Goal: Information Seeking & Learning: Check status

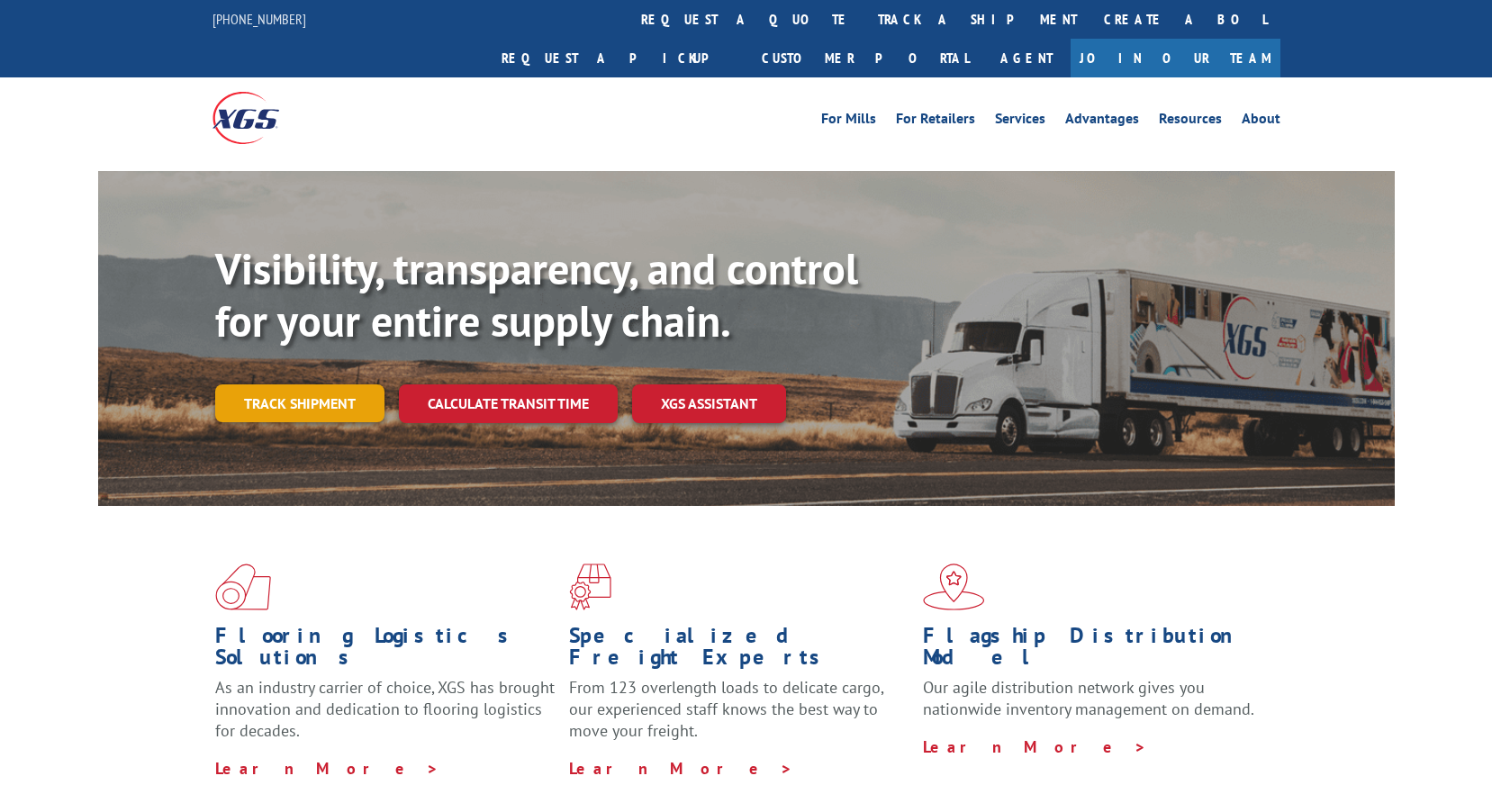
click at [289, 384] on link "Track shipment" at bounding box center [300, 402] width 169 height 37
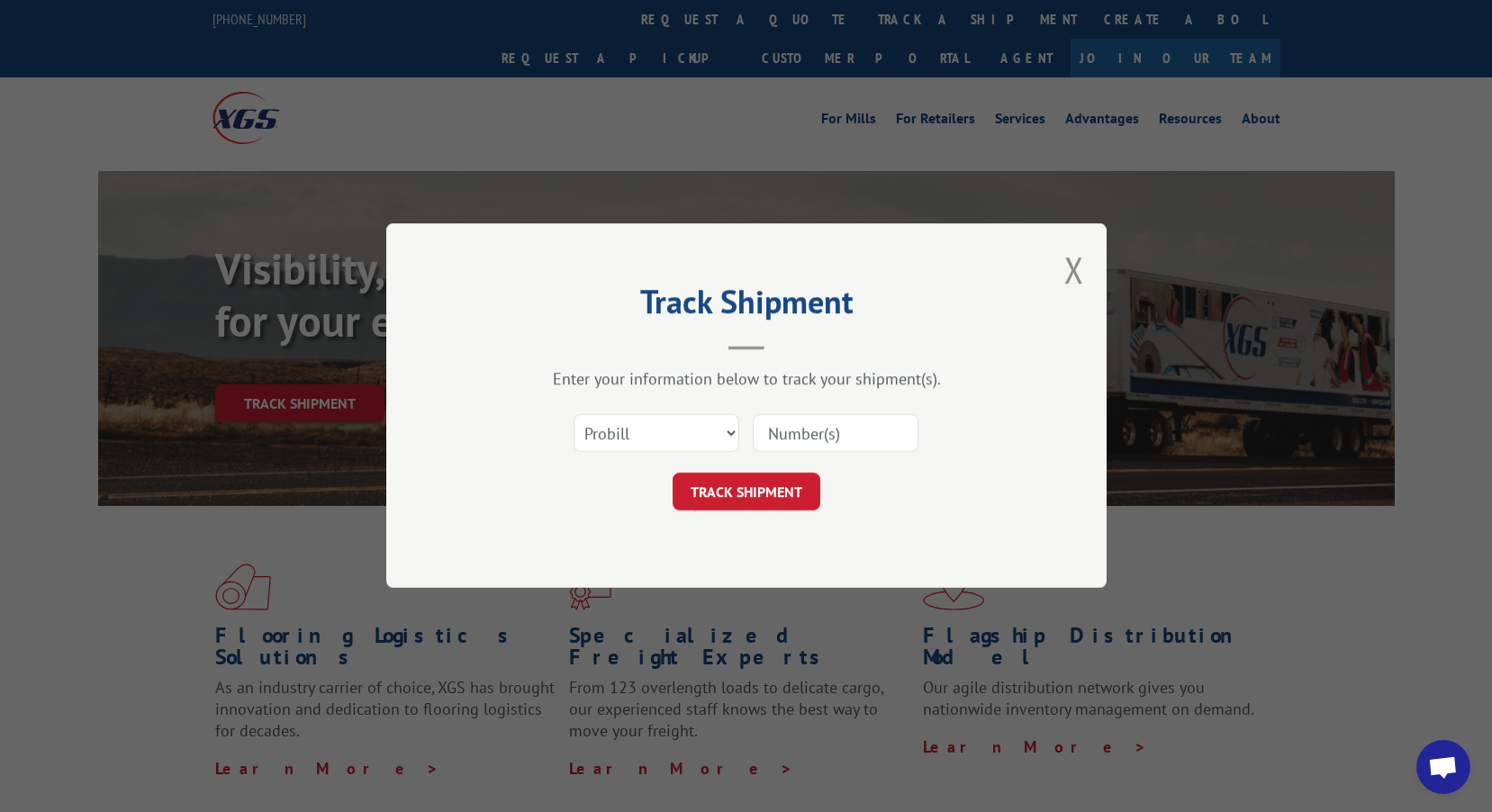
click at [817, 427] on input at bounding box center [835, 433] width 166 height 37
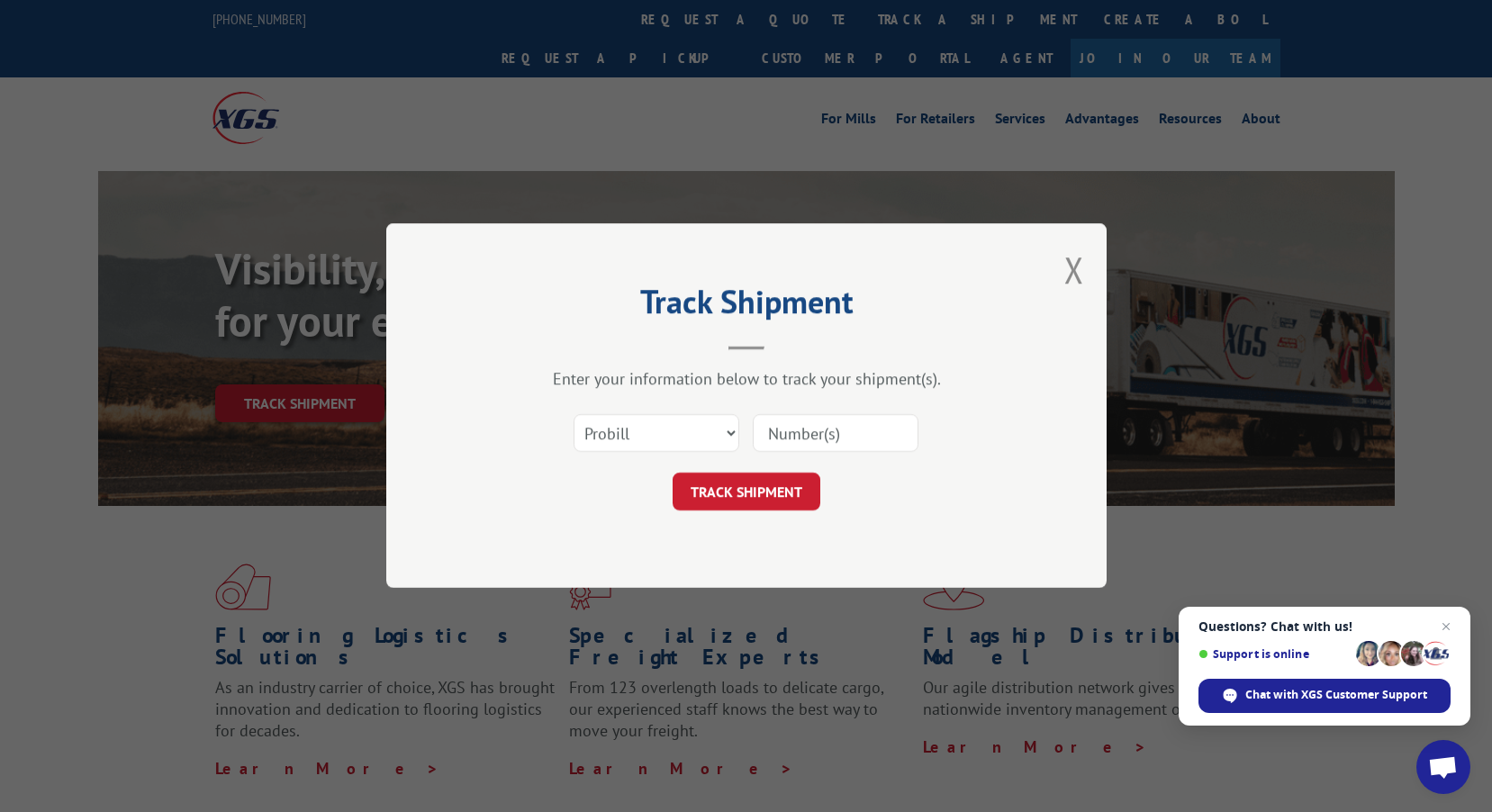
paste input "17469762"
type input "17469762"
click button "TRACK SHIPMENT" at bounding box center [746, 491] width 148 height 37
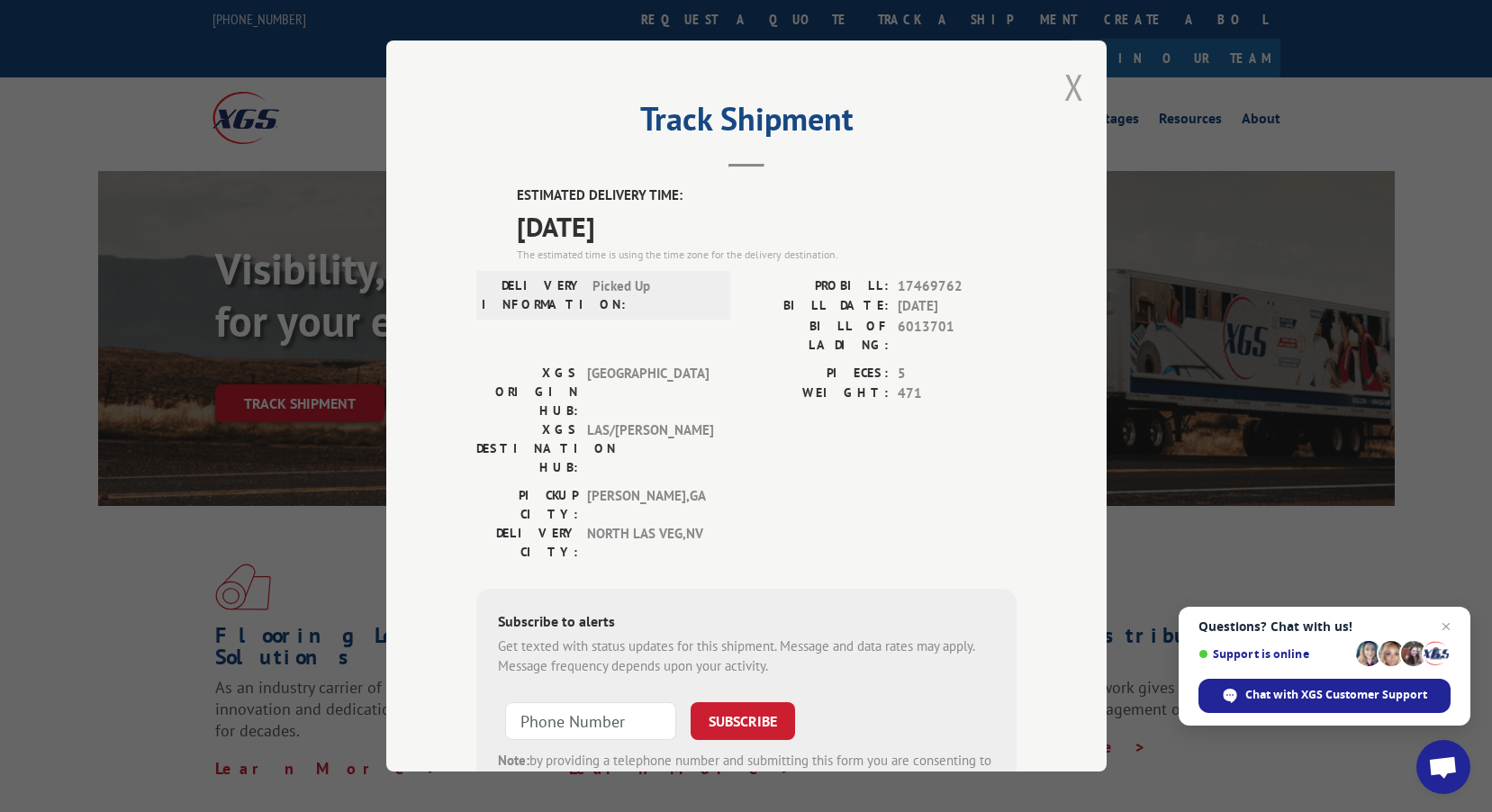
click at [1077, 84] on div "Track Shipment ESTIMATED DELIVERY TIME: [DATE] The estimated time is using the …" at bounding box center [746, 405] width 720 height 730
drag, startPoint x: 1066, startPoint y: 91, endPoint x: 1047, endPoint y: 146, distance: 58.2
click at [1065, 91] on button "Close modal" at bounding box center [1073, 87] width 20 height 48
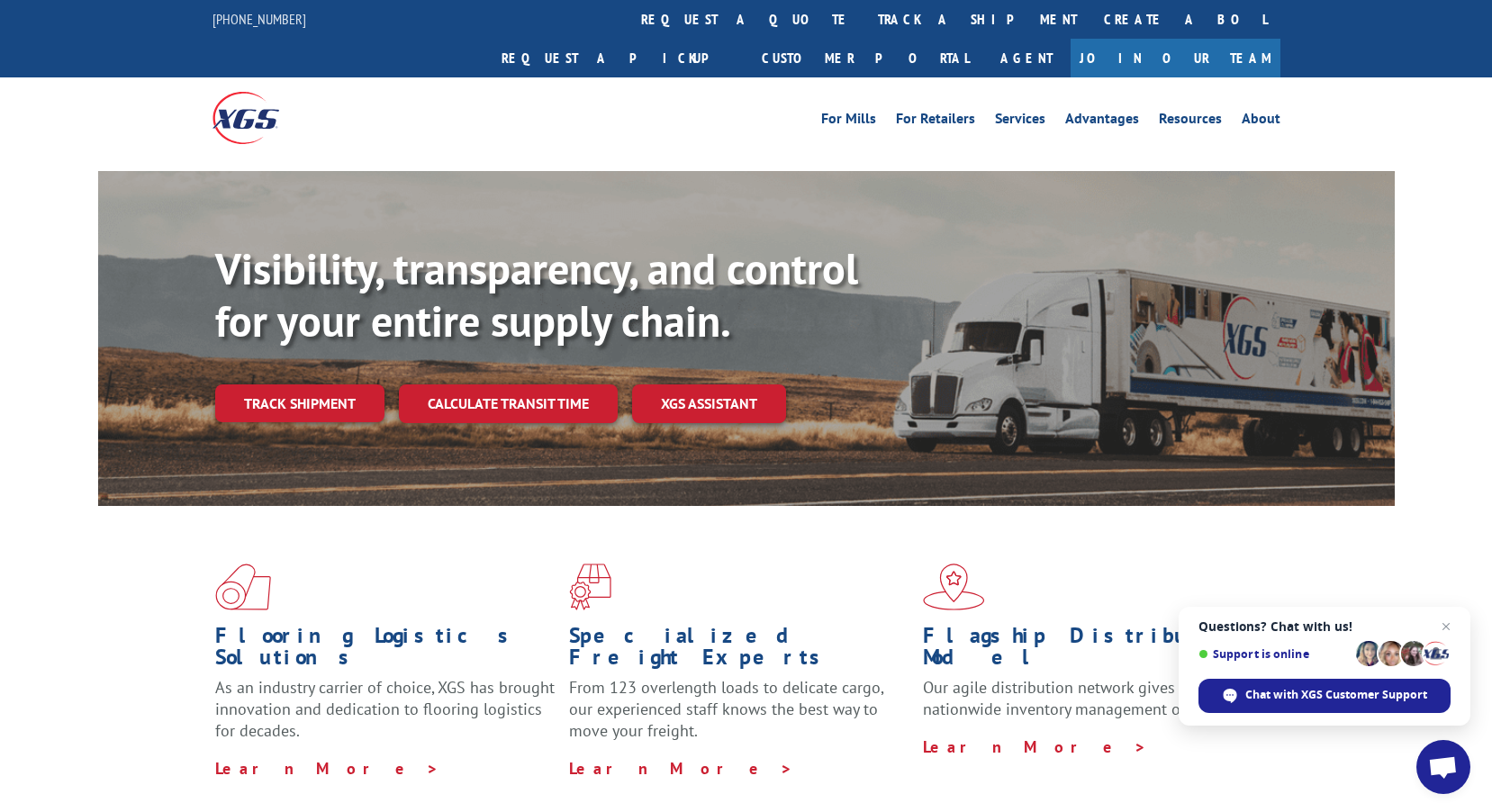
drag, startPoint x: 248, startPoint y: 361, endPoint x: 305, endPoint y: 373, distance: 58.2
click at [248, 384] on link "Track shipment" at bounding box center [300, 402] width 169 height 37
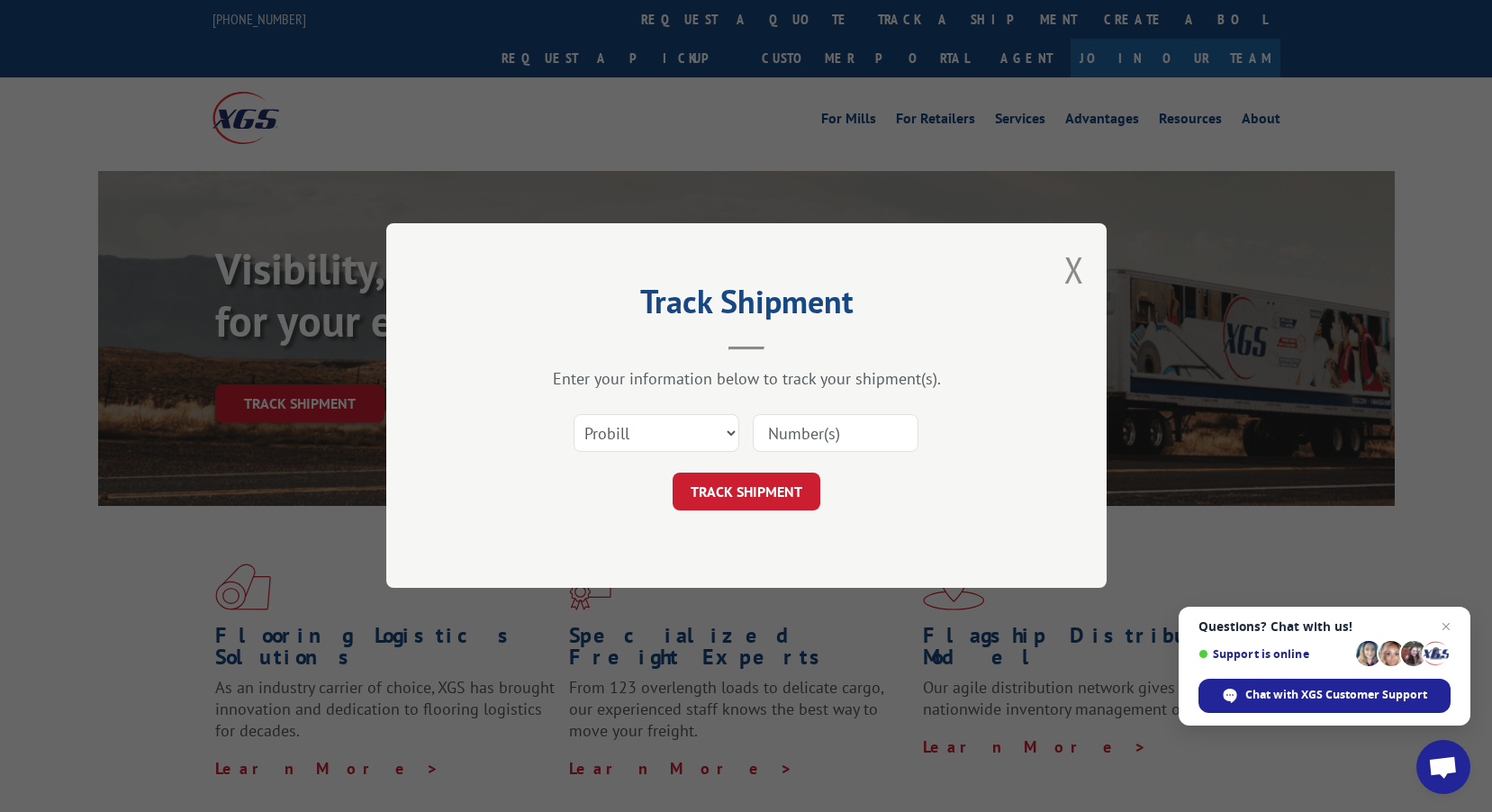
click at [833, 421] on input at bounding box center [835, 433] width 166 height 37
paste input "17469761"
type input "17469761"
click button "TRACK SHIPMENT" at bounding box center [746, 491] width 148 height 37
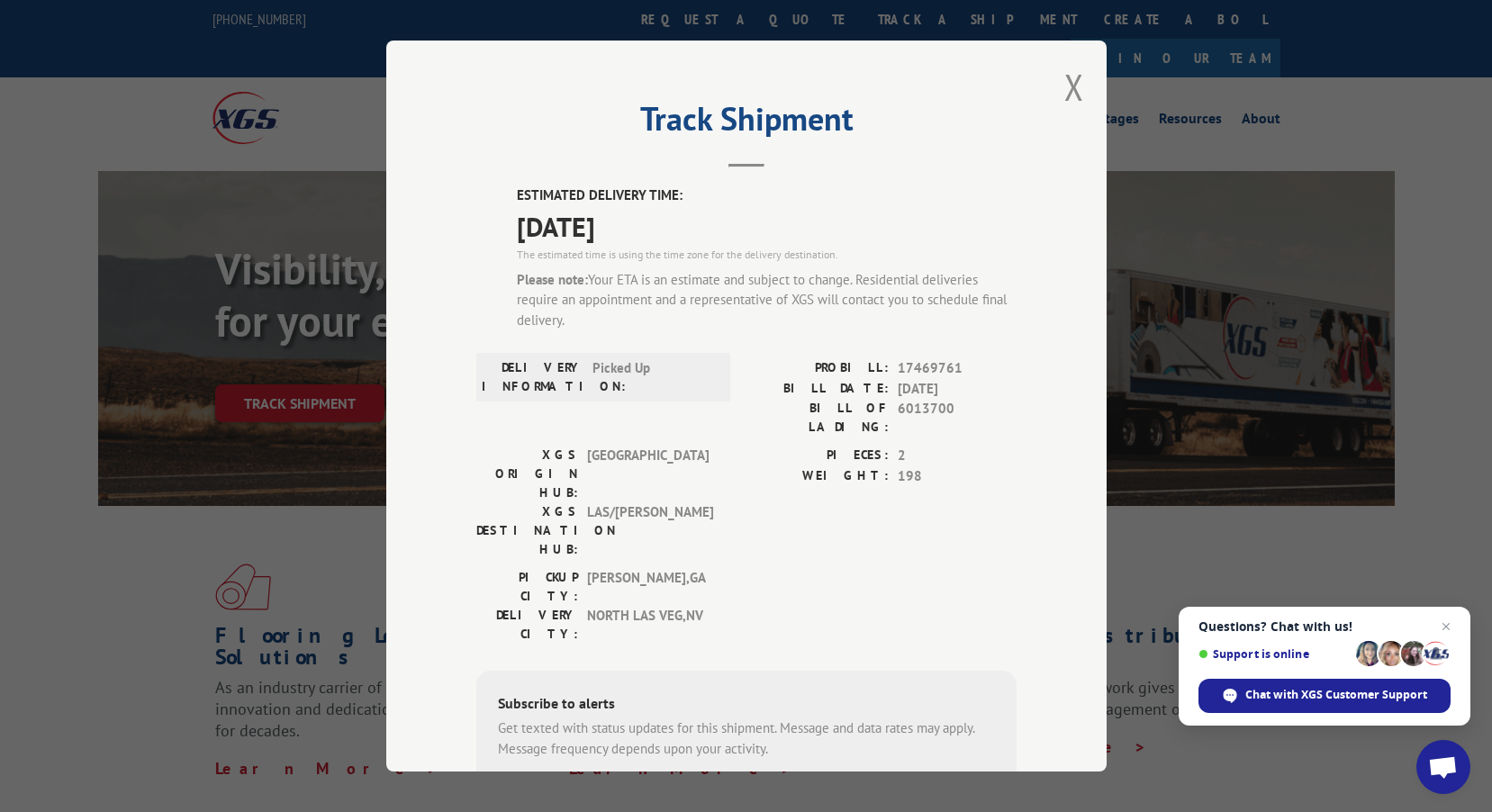
click at [1083, 91] on div "Track Shipment ESTIMATED DELIVERY TIME: [DATE] The estimated time is using the …" at bounding box center [746, 405] width 720 height 730
click at [1071, 94] on button "Close modal" at bounding box center [1073, 87] width 20 height 48
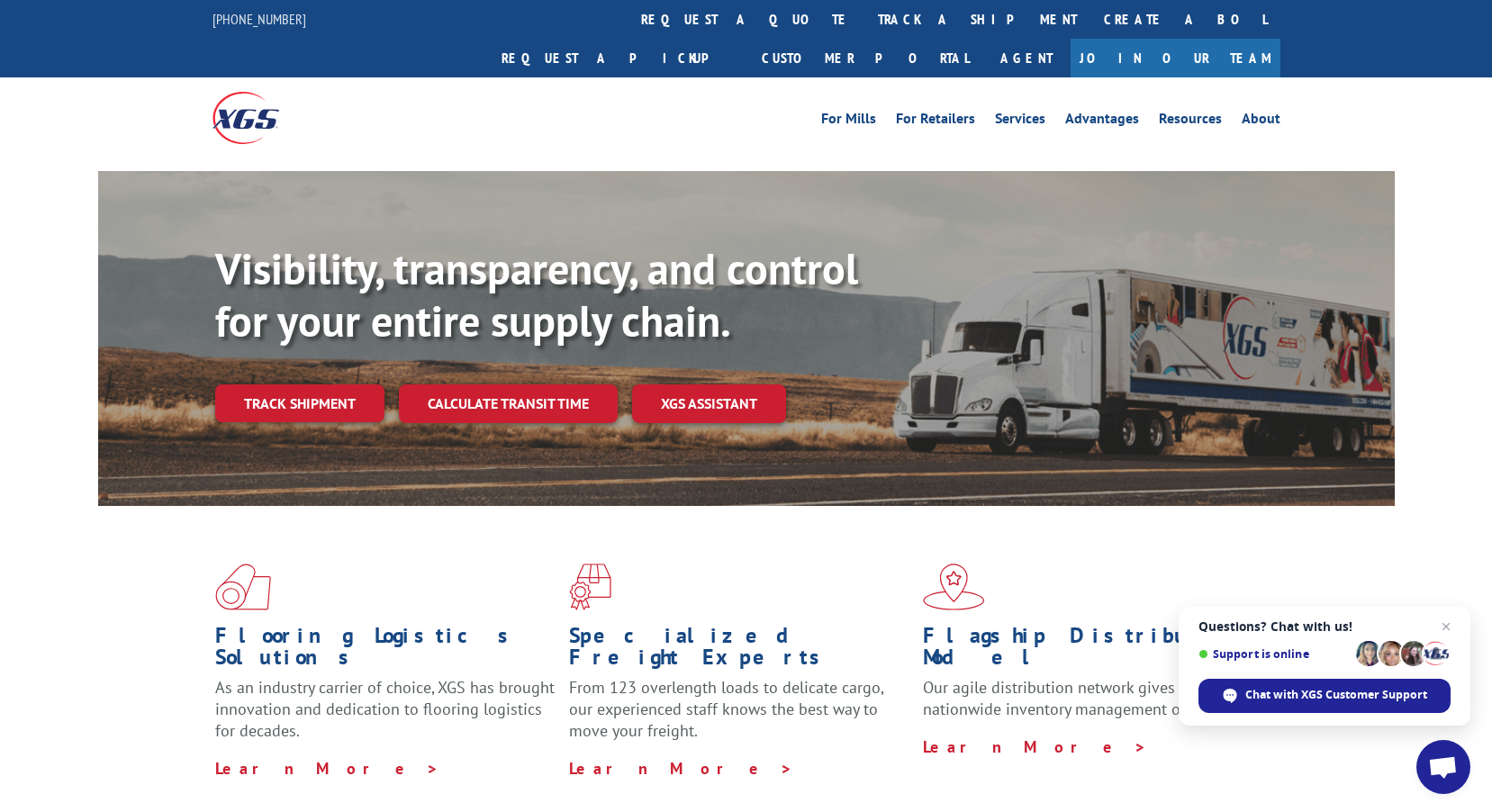
drag, startPoint x: 295, startPoint y: 368, endPoint x: 332, endPoint y: 384, distance: 40.3
click at [295, 384] on link "Track shipment" at bounding box center [300, 402] width 169 height 37
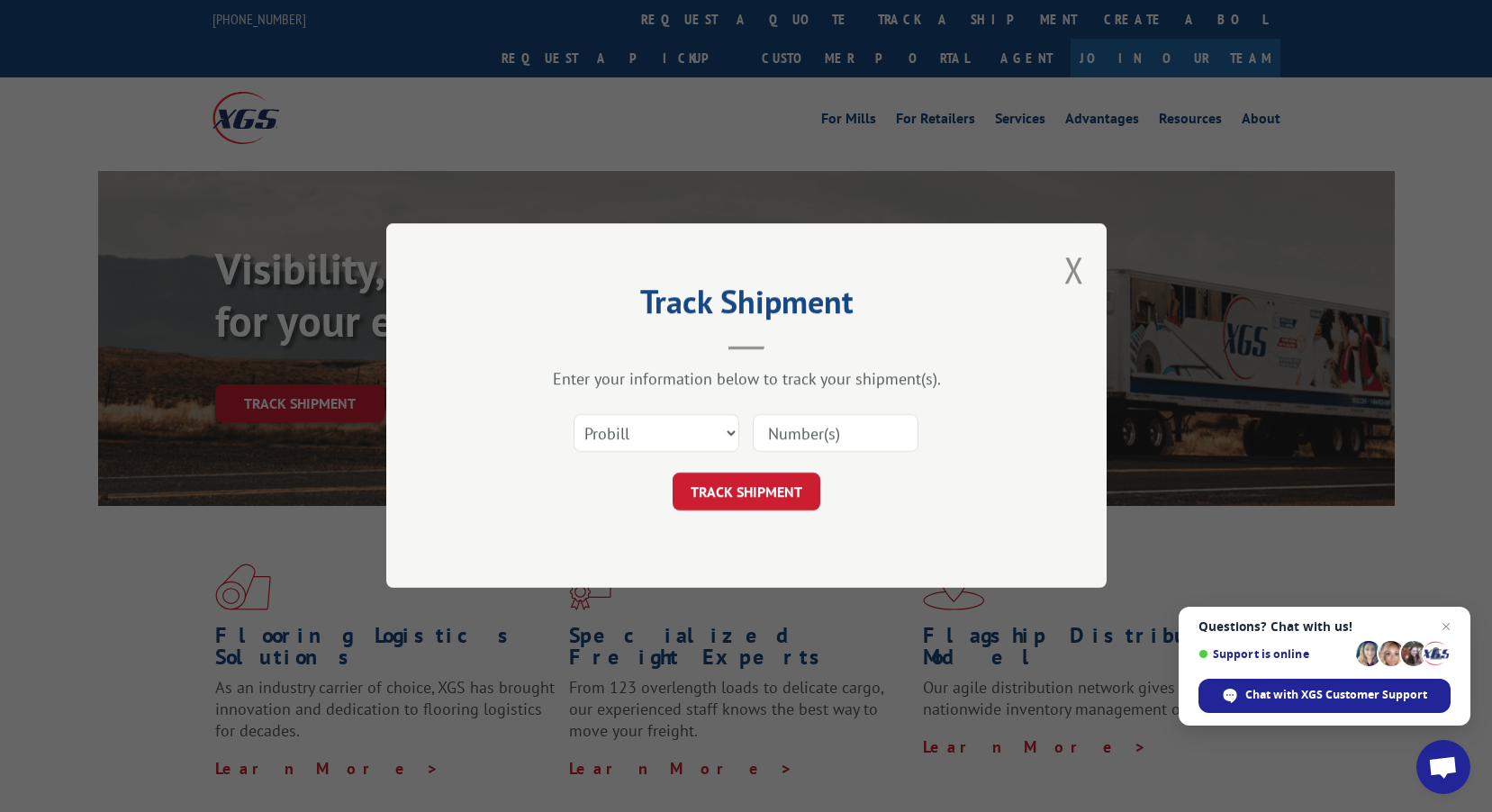
click at [791, 437] on input at bounding box center [835, 433] width 166 height 37
type input "17469760"
click button "TRACK SHIPMENT" at bounding box center [746, 491] width 148 height 37
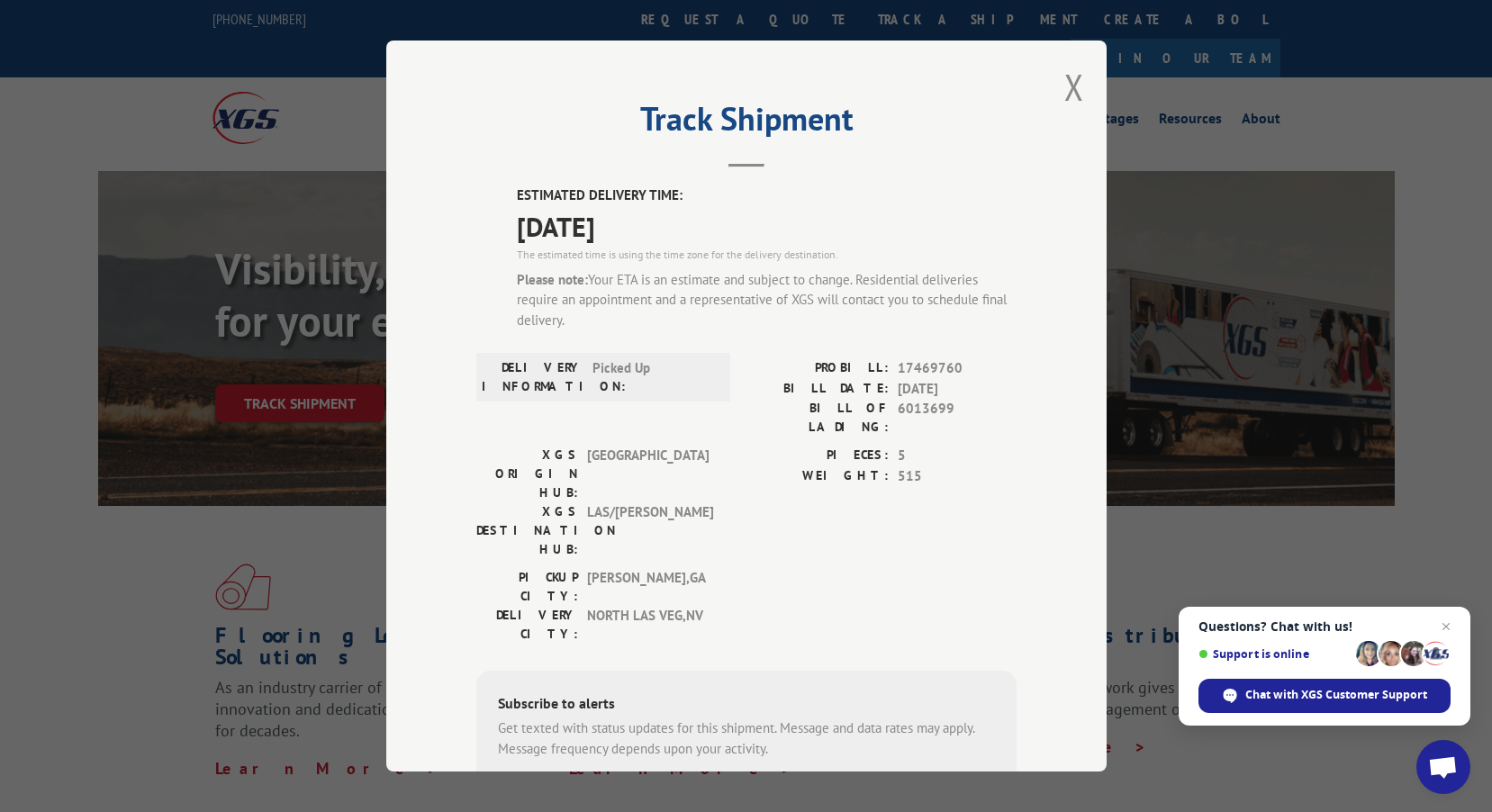
drag, startPoint x: 1063, startPoint y: 94, endPoint x: 1052, endPoint y: 117, distance: 25.5
click at [1064, 94] on button "Close modal" at bounding box center [1073, 87] width 20 height 48
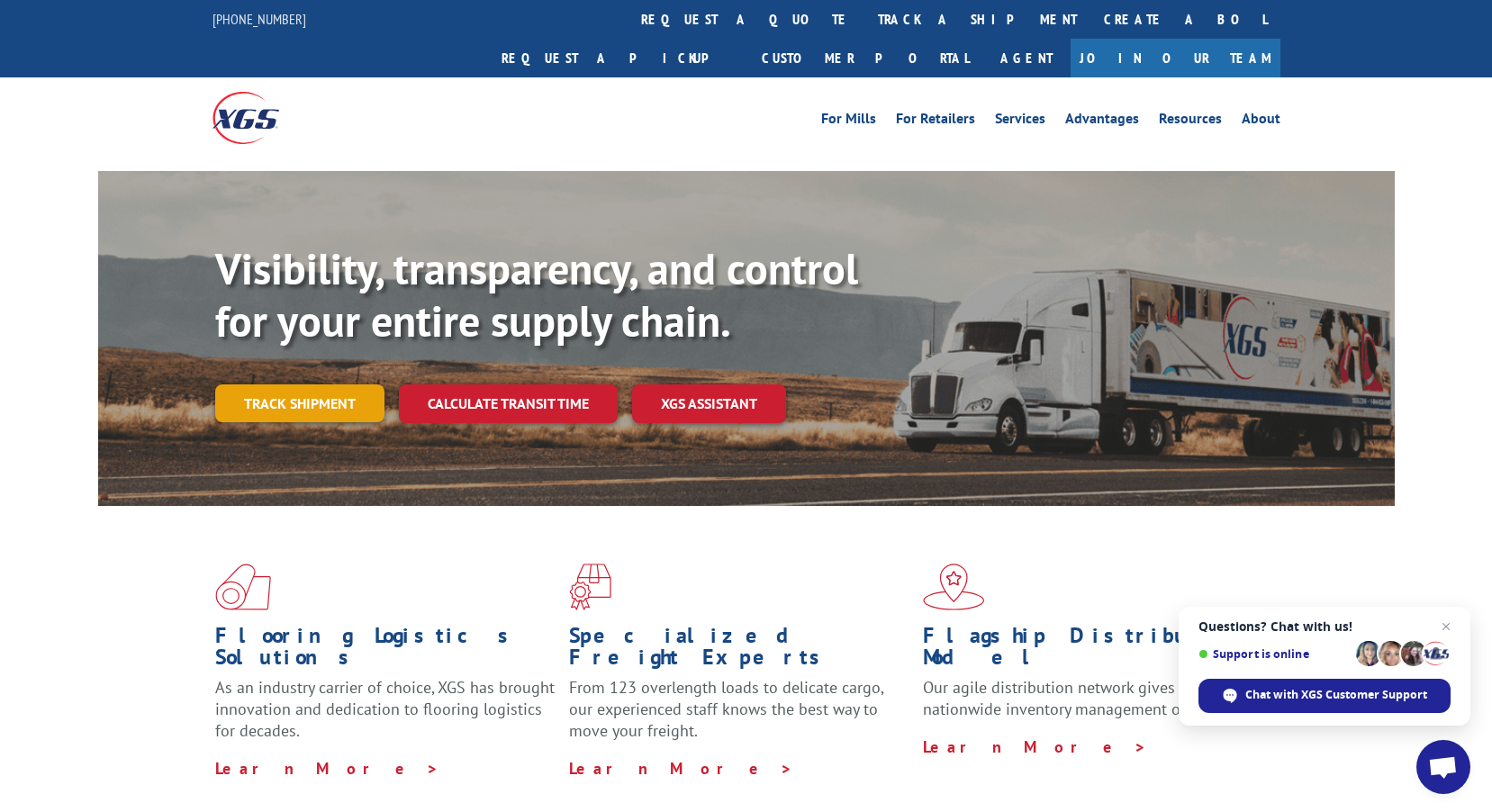
click at [294, 384] on link "Track shipment" at bounding box center [300, 402] width 169 height 37
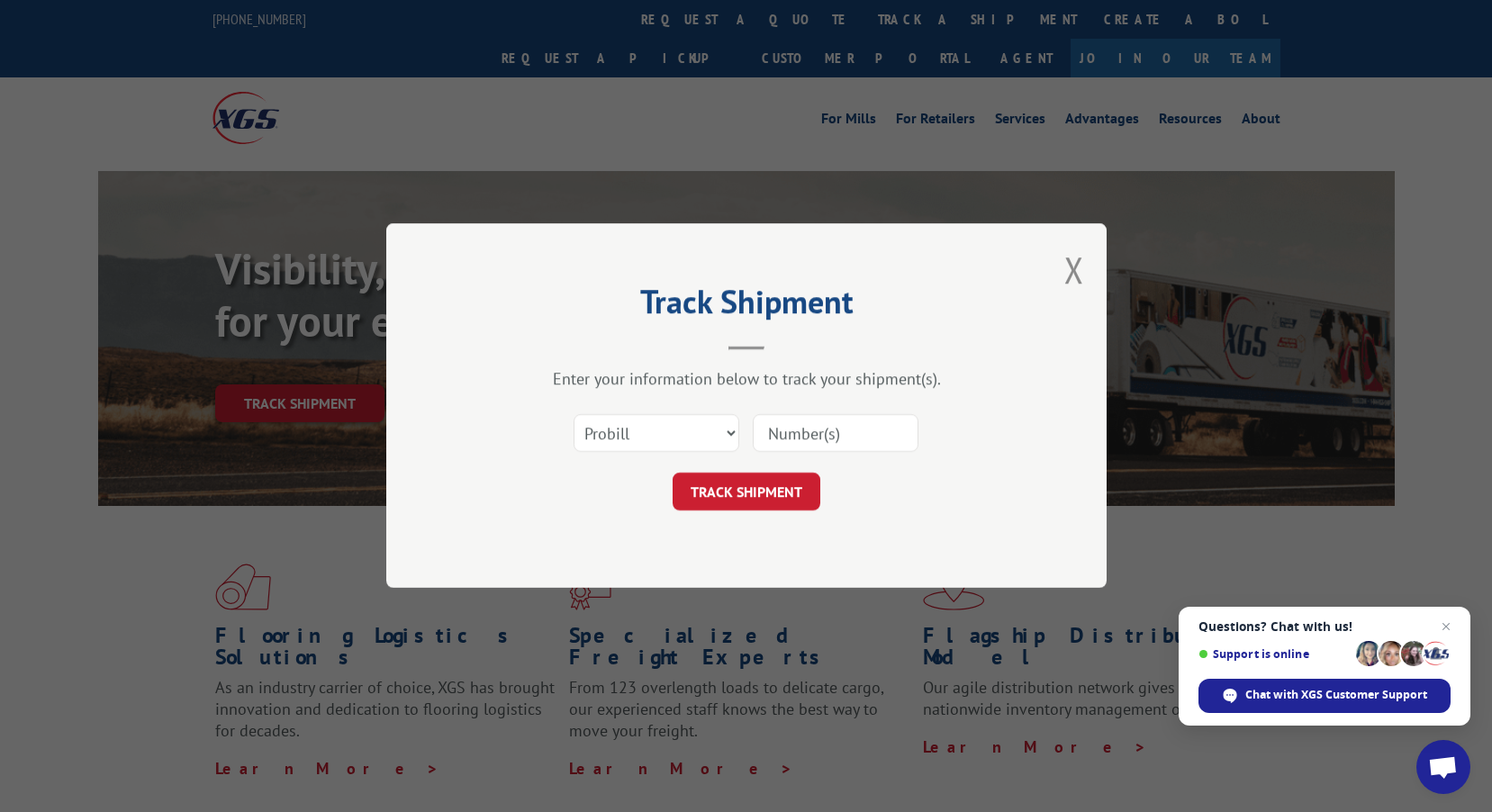
click at [789, 436] on input at bounding box center [835, 433] width 166 height 37
type input "1746963"
click button "TRACK SHIPMENT" at bounding box center [746, 491] width 148 height 37
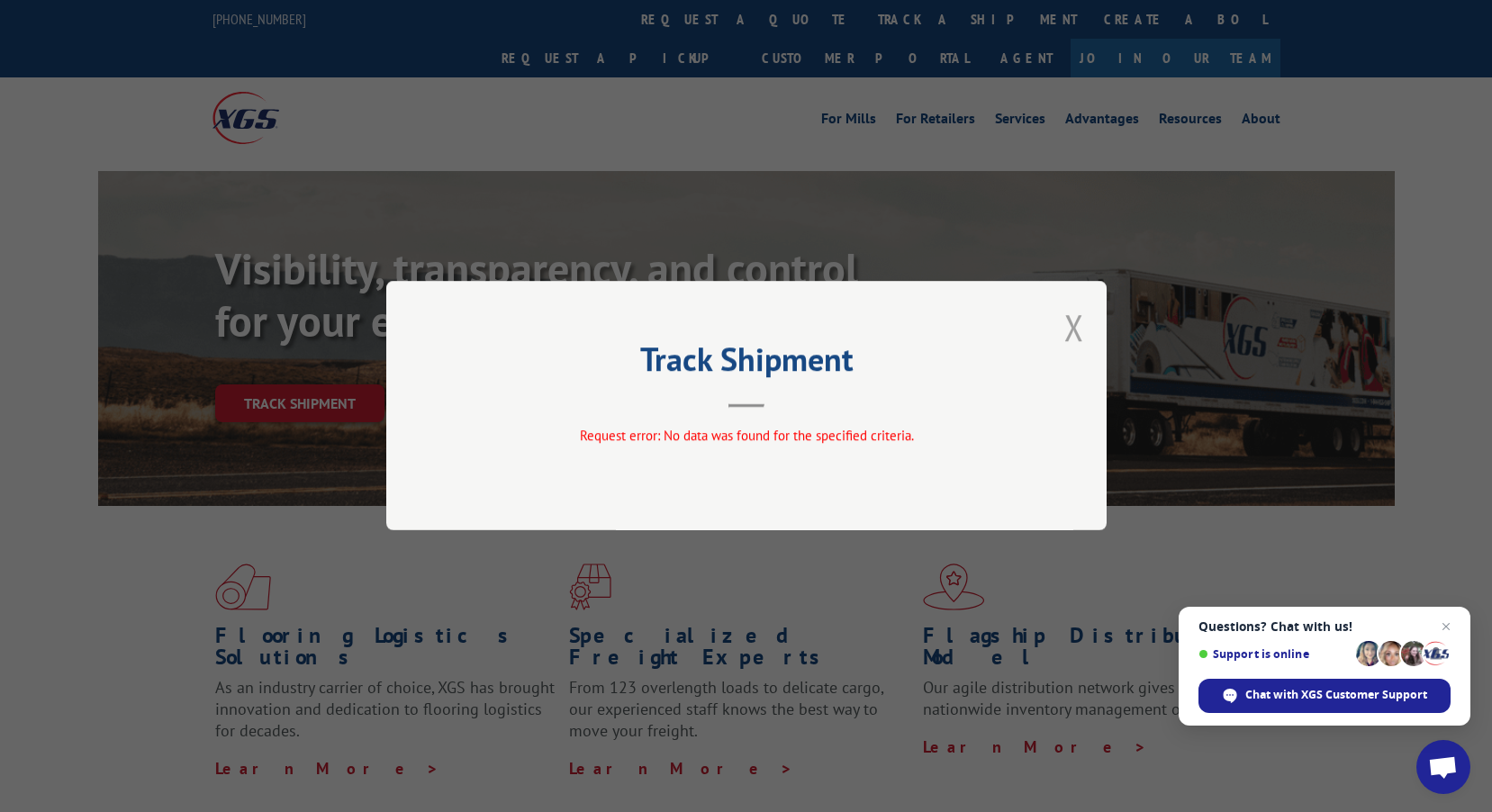
click at [1072, 337] on button "Close modal" at bounding box center [1073, 327] width 20 height 48
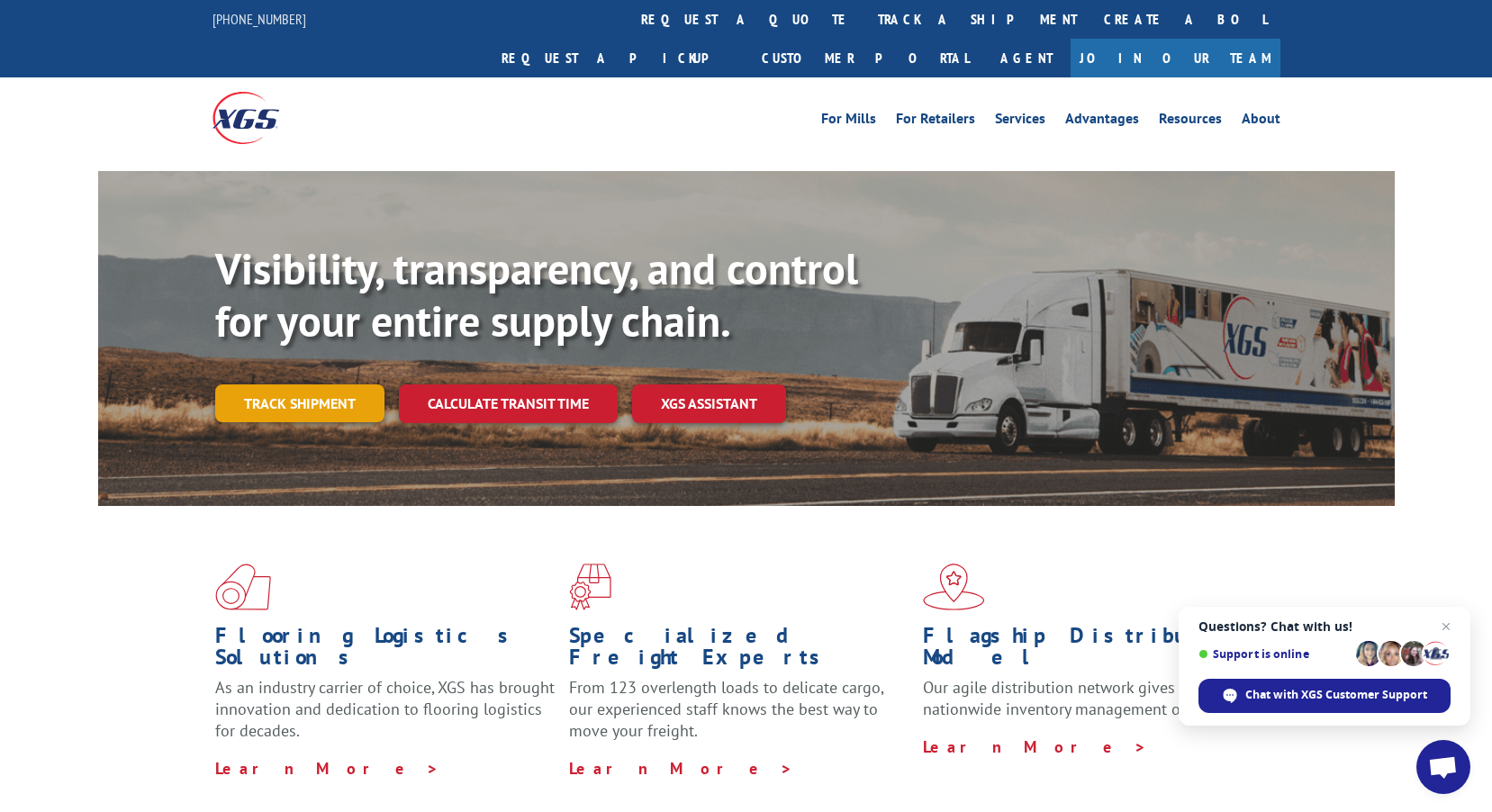
click at [337, 384] on link "Track shipment" at bounding box center [300, 402] width 169 height 37
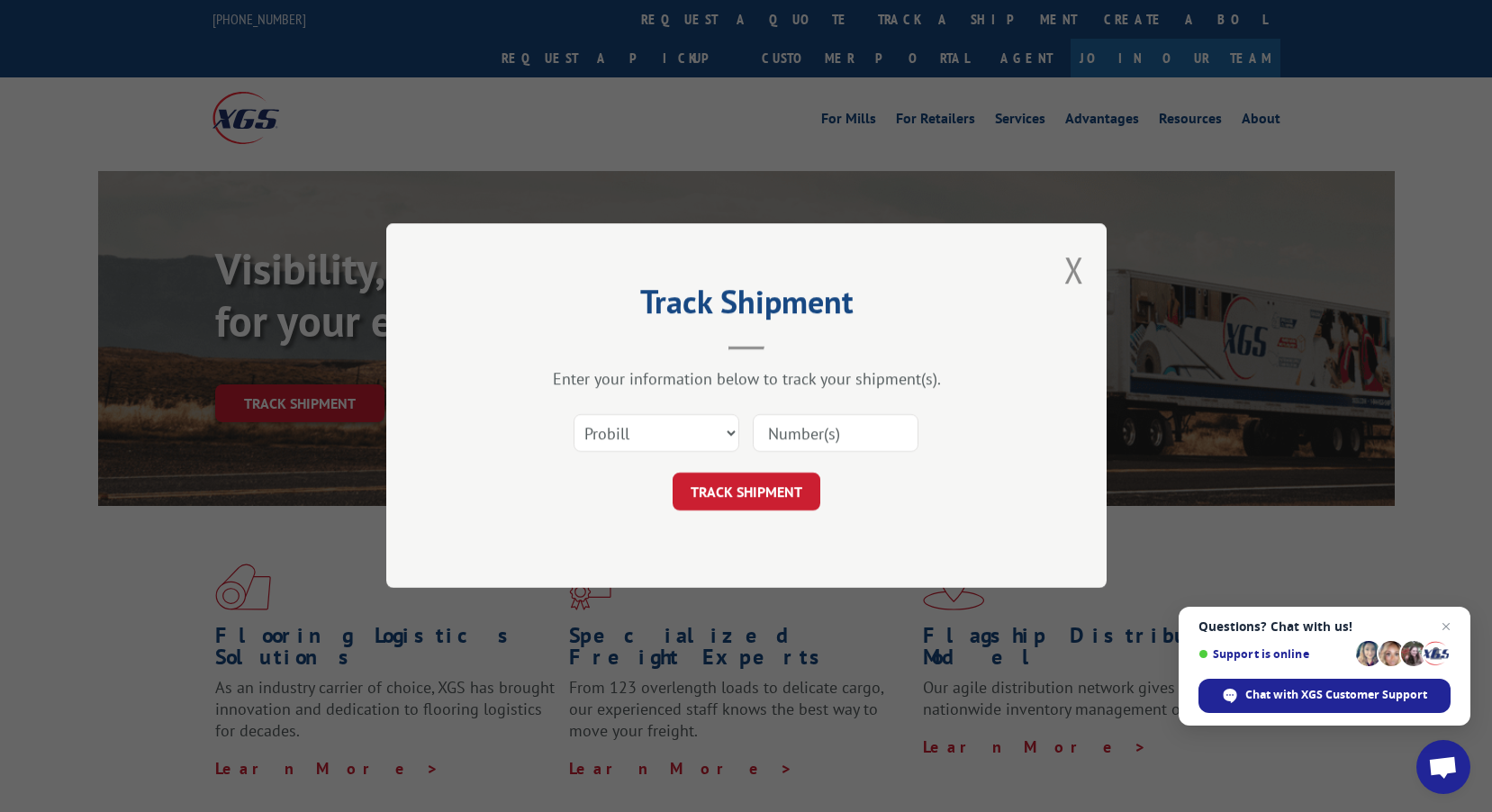
click at [829, 426] on input at bounding box center [835, 433] width 166 height 37
type input "17469763"
click button "TRACK SHIPMENT" at bounding box center [746, 491] width 148 height 37
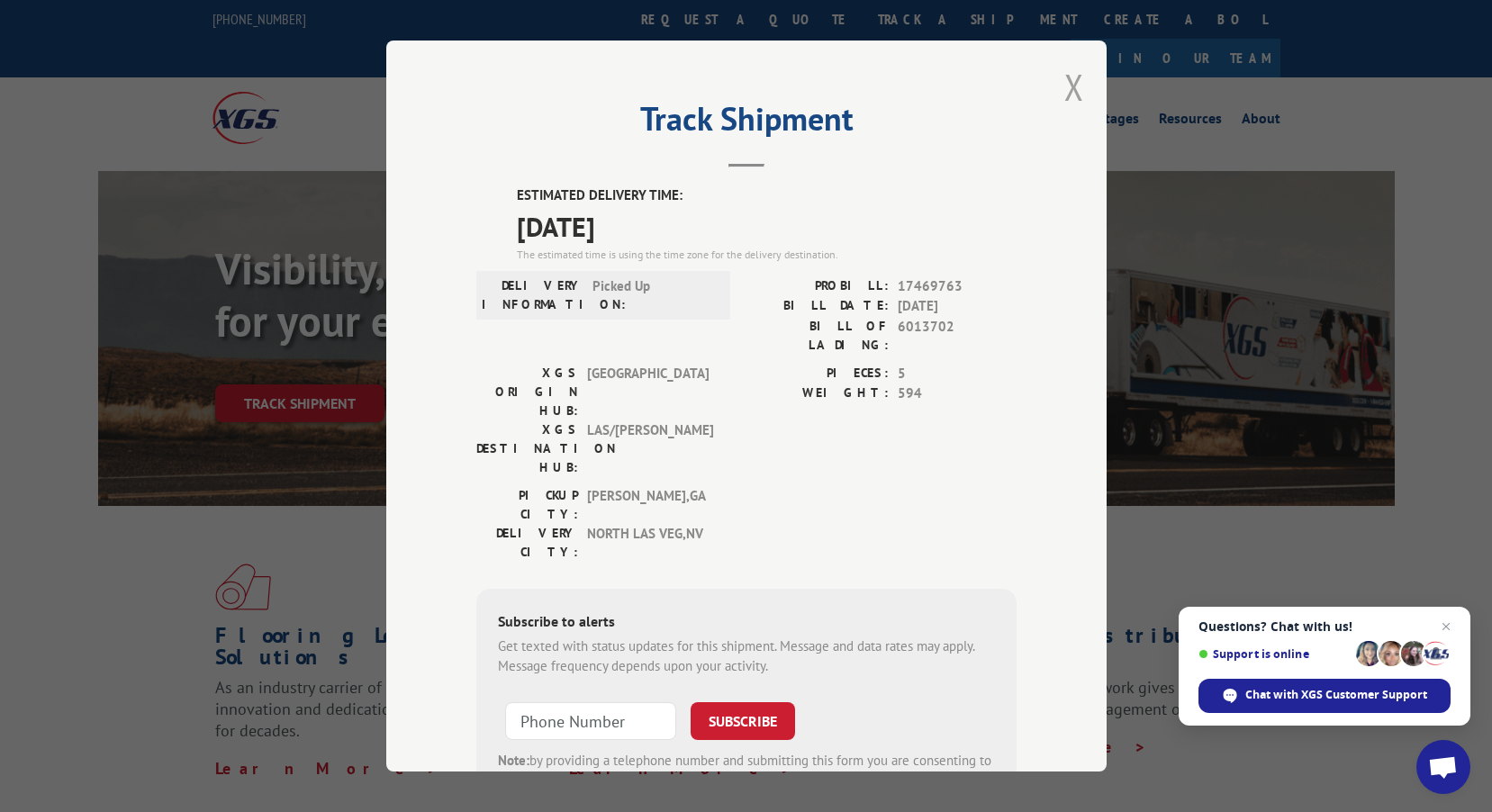
click at [1076, 84] on button "Close modal" at bounding box center [1073, 87] width 20 height 48
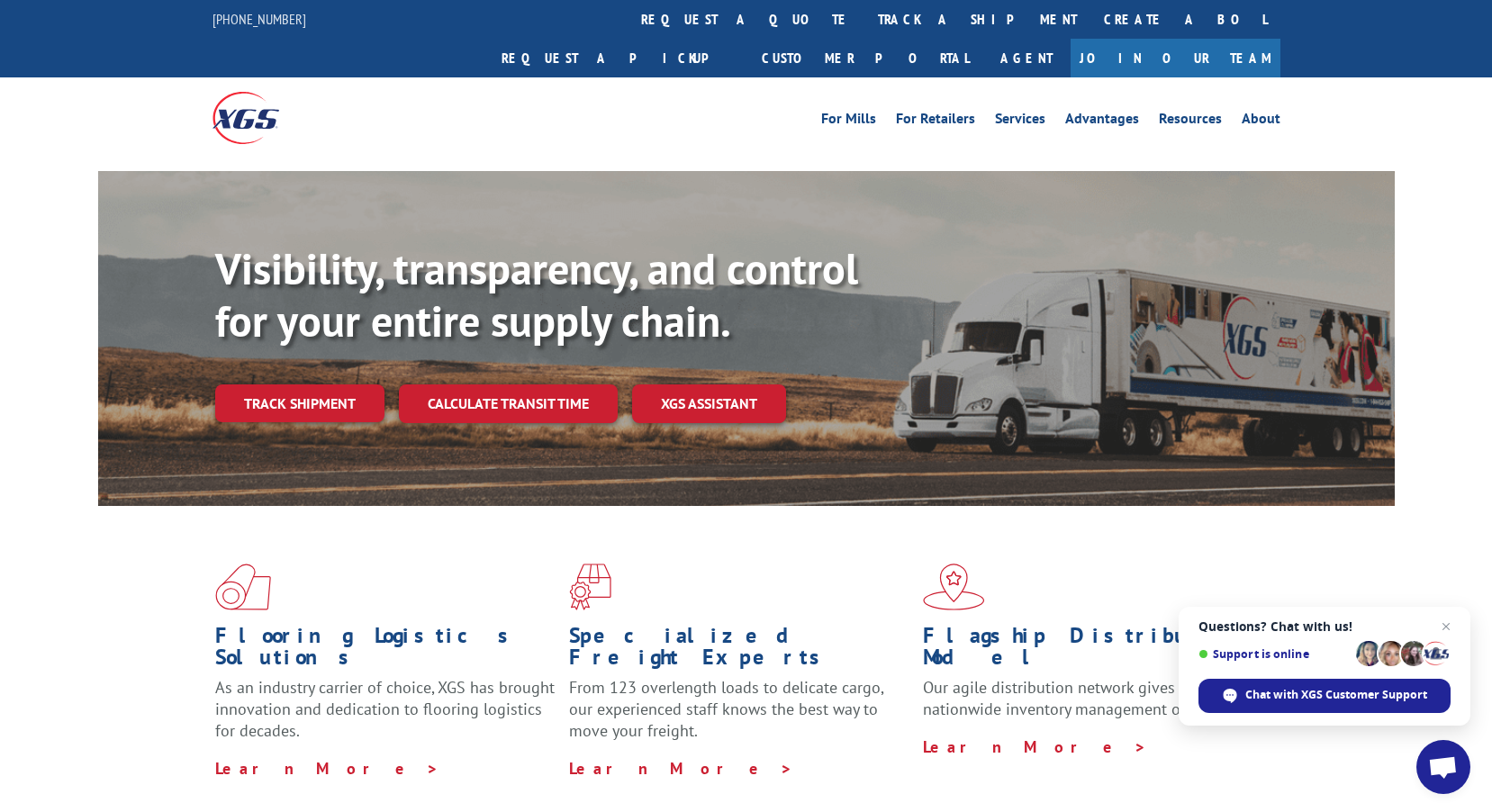
drag, startPoint x: 256, startPoint y: 366, endPoint x: 271, endPoint y: 366, distance: 15.0
click at [256, 384] on link "Track shipment" at bounding box center [300, 402] width 169 height 37
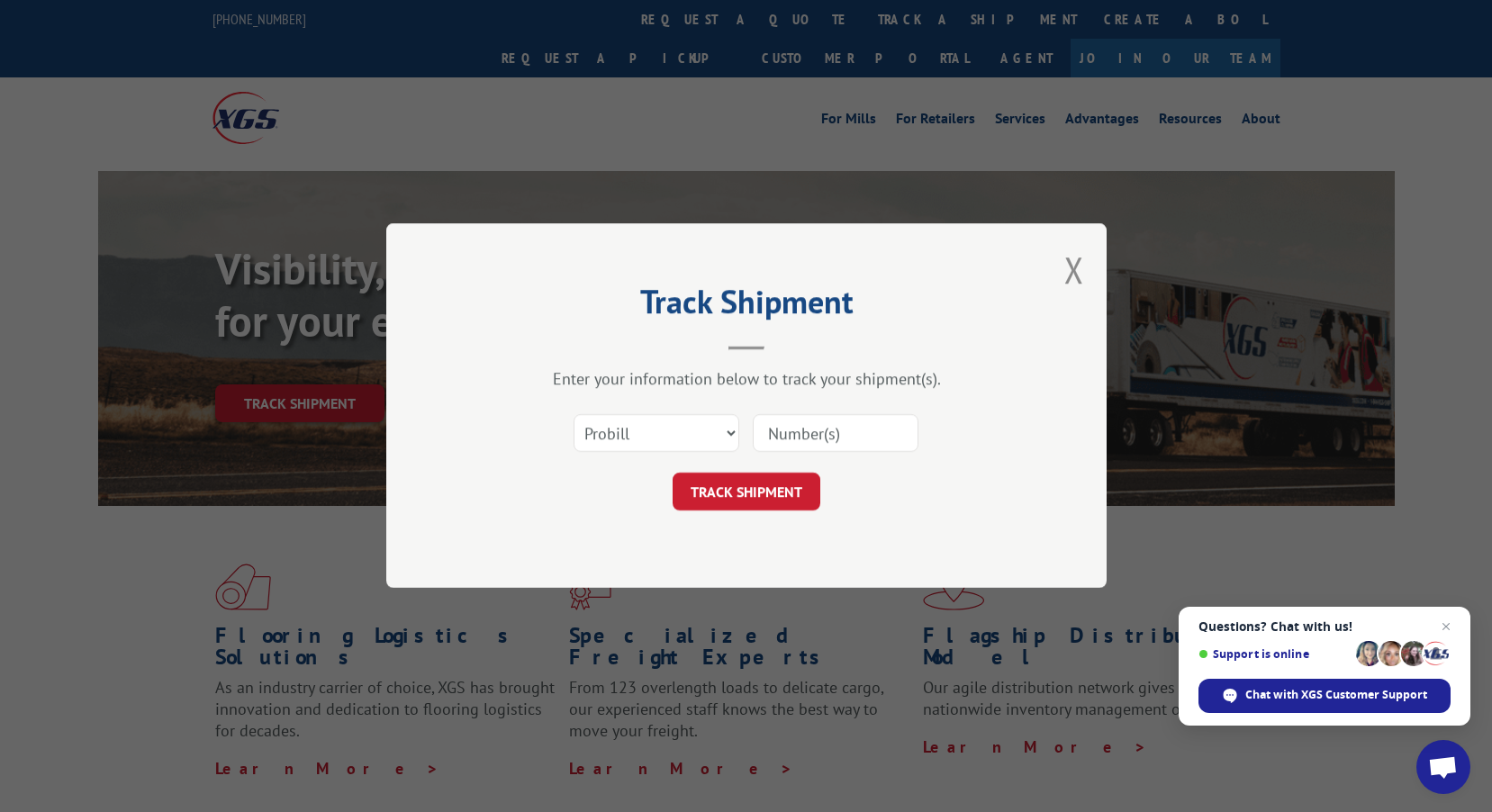
click at [812, 419] on input at bounding box center [835, 433] width 166 height 37
paste input "17469759"
type input "17469759"
click at [723, 497] on button "TRACK SHIPMENT" at bounding box center [746, 491] width 148 height 37
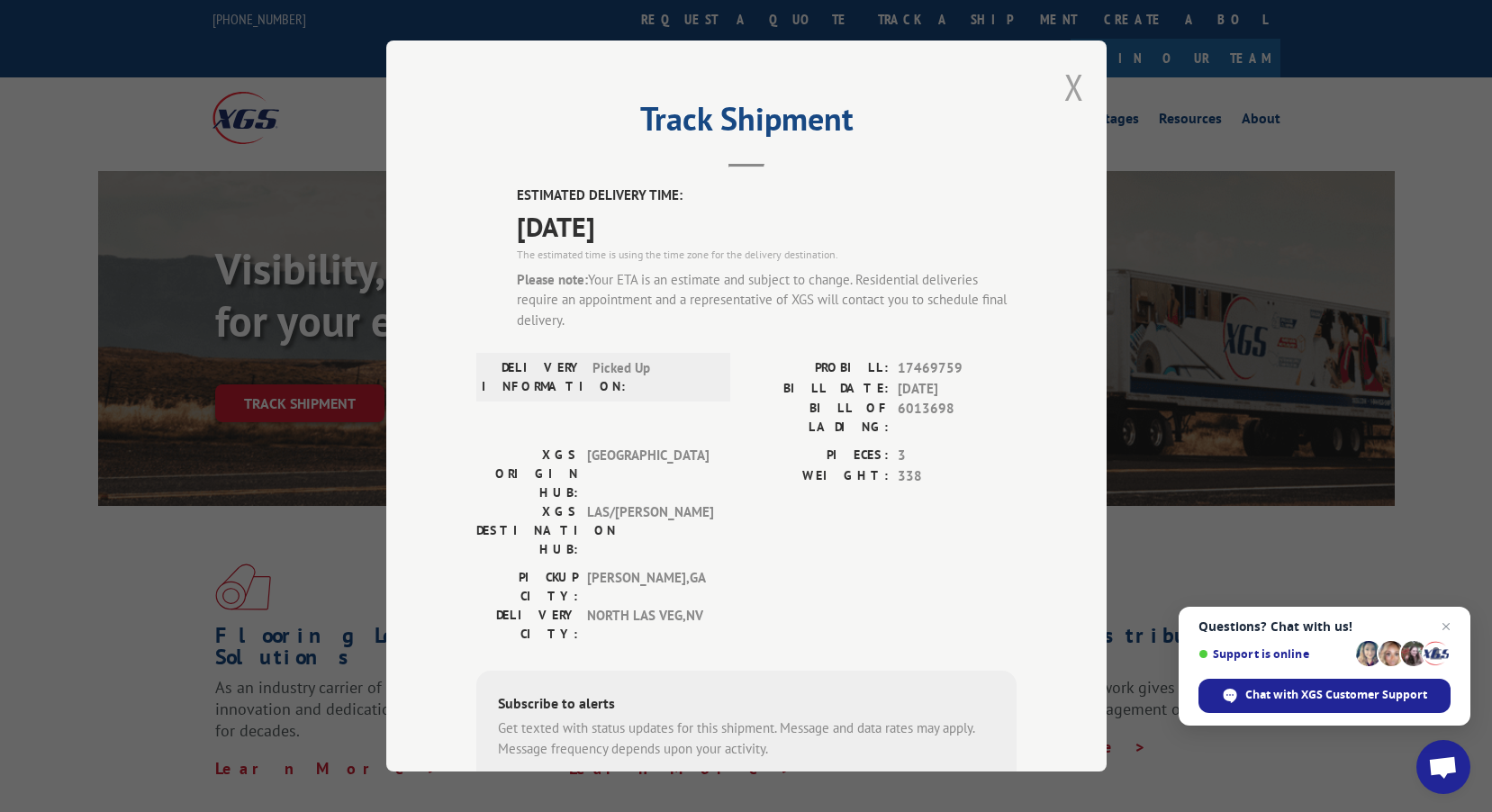
click at [1070, 86] on button "Close modal" at bounding box center [1073, 87] width 20 height 48
